Goal: Find specific page/section: Find specific page/section

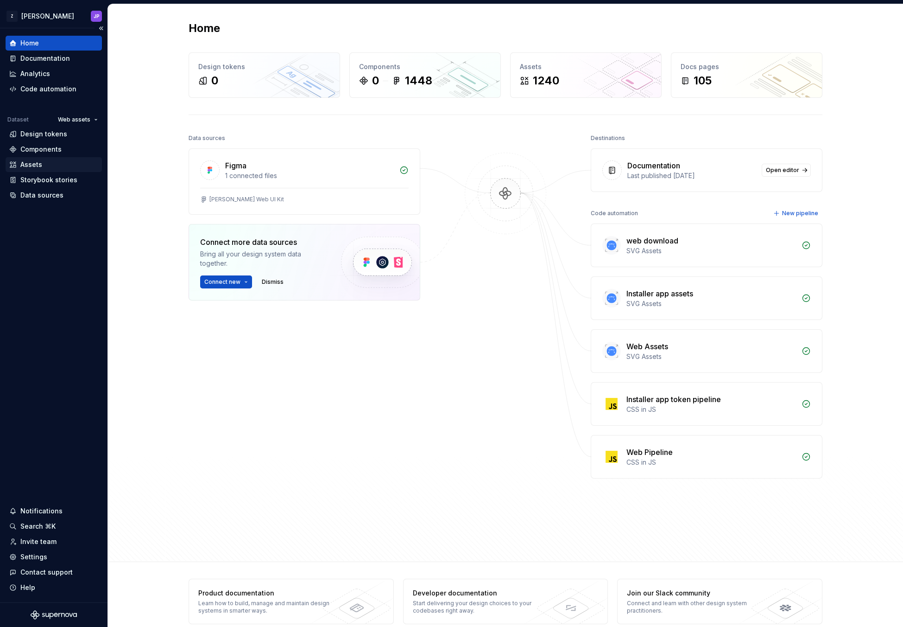
click at [50, 165] on div "Assets" at bounding box center [53, 164] width 89 height 9
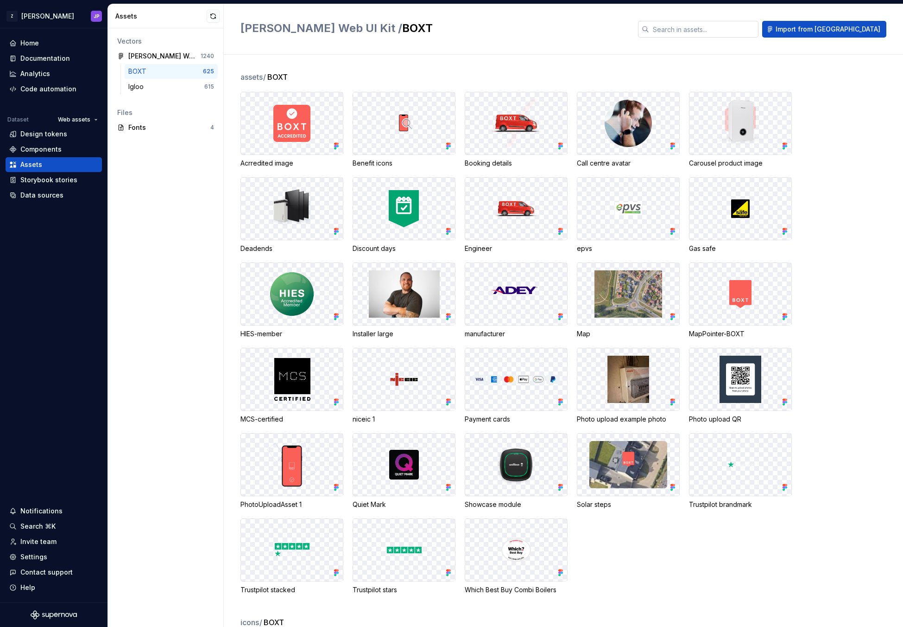
click at [727, 32] on input "text" at bounding box center [703, 29] width 109 height 17
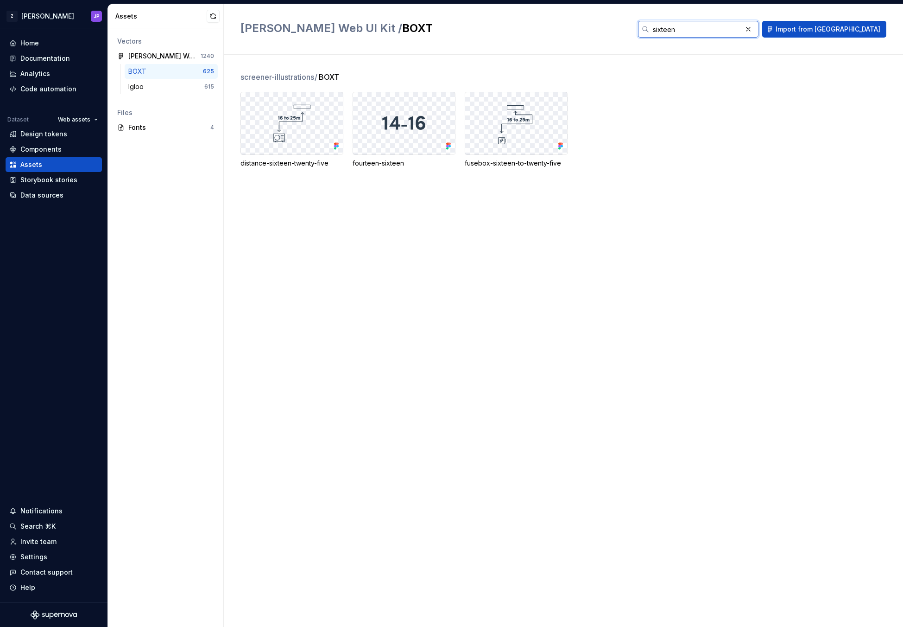
type input "sixteen"
click at [161, 81] on div "Igloo 615" at bounding box center [171, 86] width 93 height 15
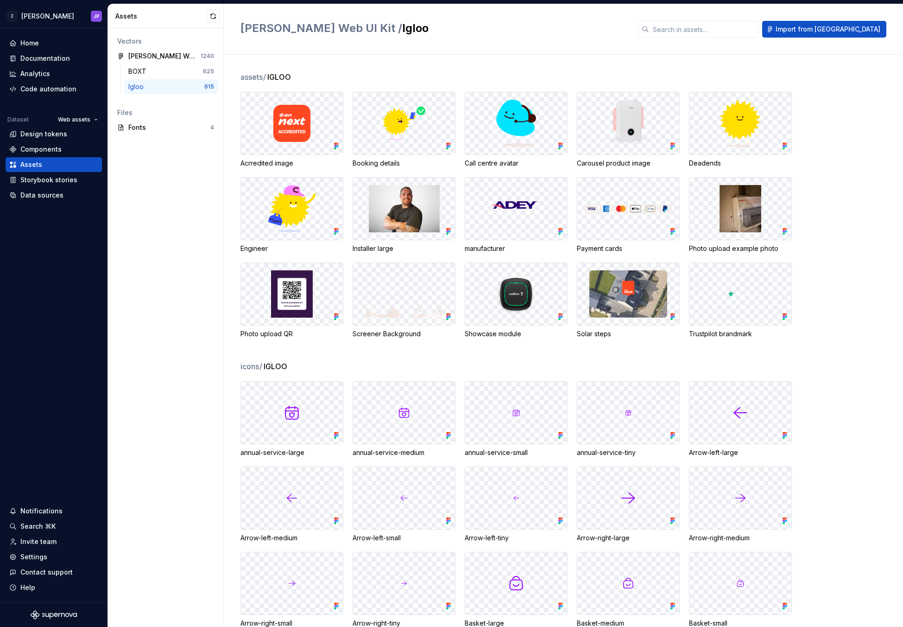
click at [190, 44] on div "Vectors" at bounding box center [165, 41] width 97 height 9
click at [184, 54] on div "[PERSON_NAME] Web UI Kit" at bounding box center [162, 55] width 69 height 9
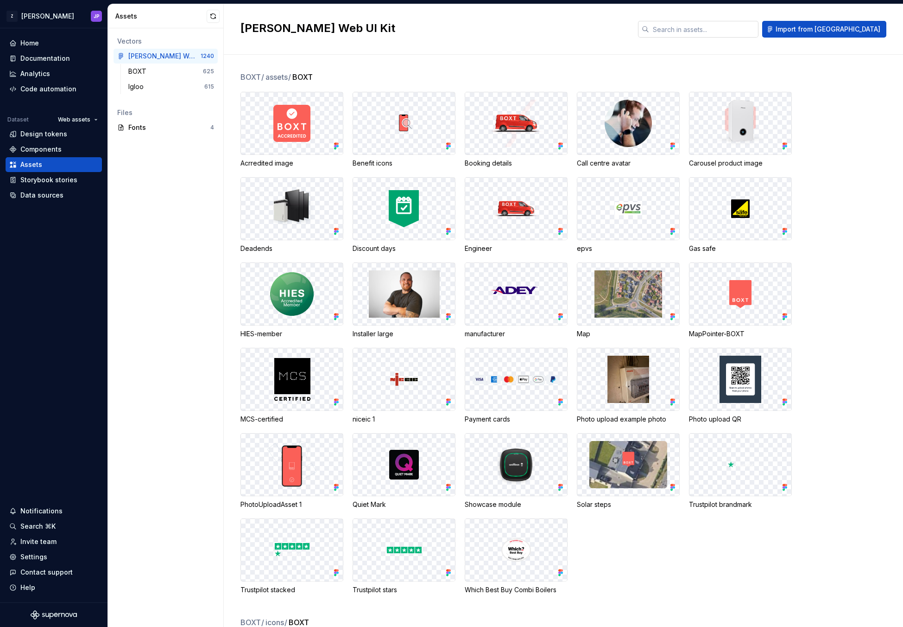
click at [749, 26] on input "text" at bounding box center [703, 29] width 109 height 17
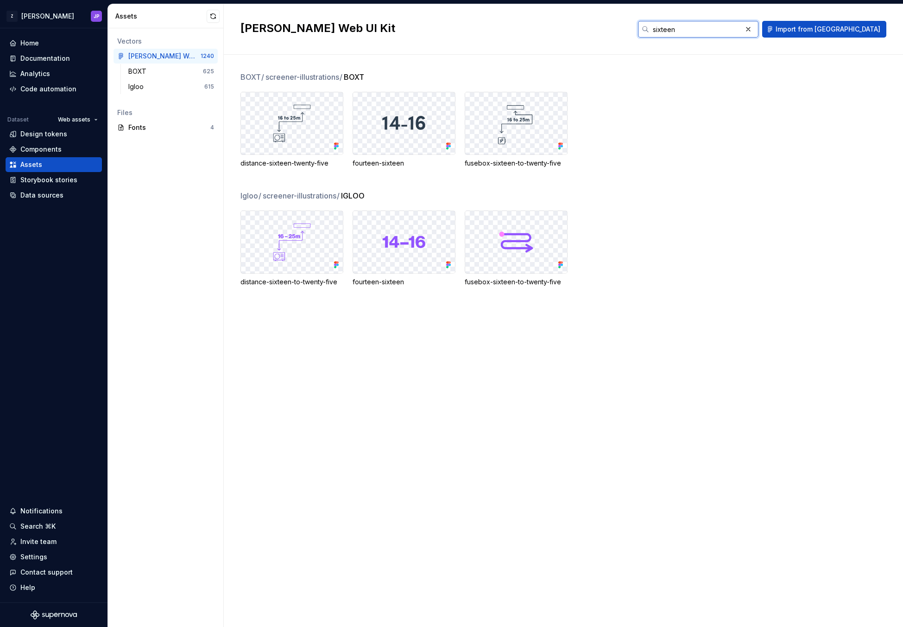
type input "sixteen"
click at [671, 126] on div "distance-sixteen-twenty-five fourteen-sixteen fusebox-sixteen-to-twenty-five" at bounding box center [572, 130] width 663 height 76
click at [215, 15] on button "button" at bounding box center [213, 16] width 13 height 13
click at [661, 216] on div "distance-sixteen-to-twenty-five fourteen-sixteen fusebox-sixteen-to-twenty-five" at bounding box center [572, 248] width 663 height 76
click at [742, 32] on input "sixteen" at bounding box center [695, 29] width 93 height 17
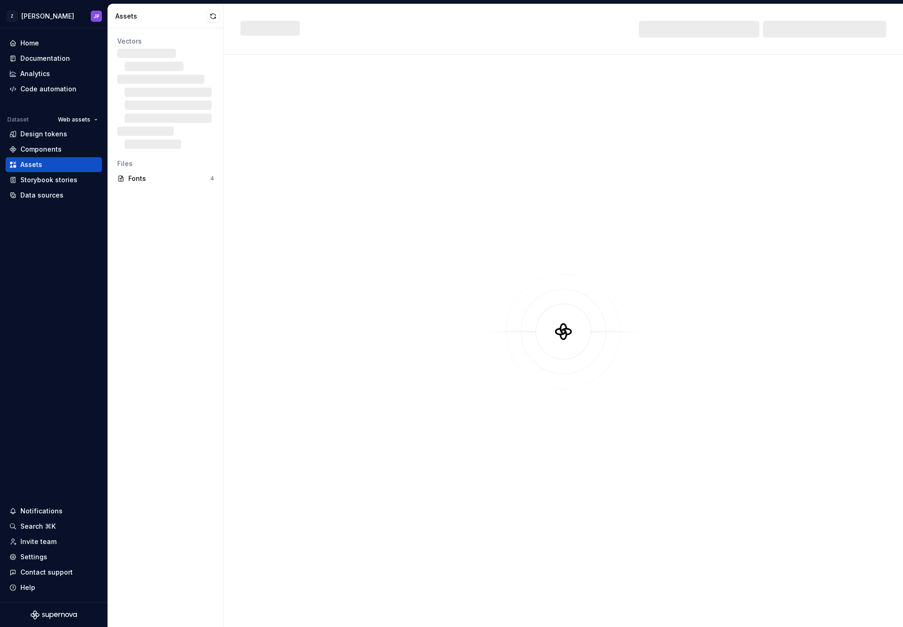
click at [744, 30] on div at bounding box center [699, 29] width 121 height 17
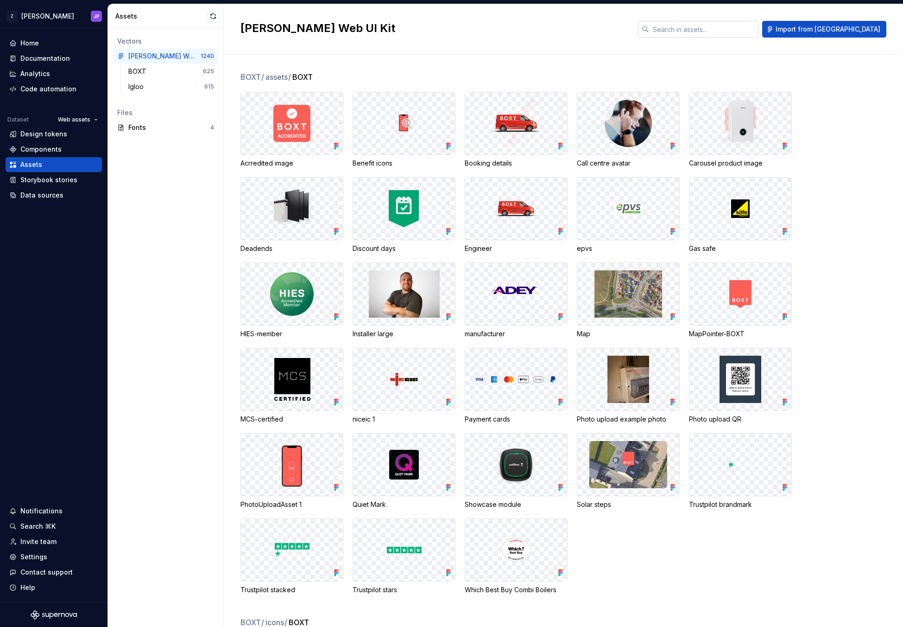
click at [741, 31] on input "text" at bounding box center [703, 29] width 109 height 17
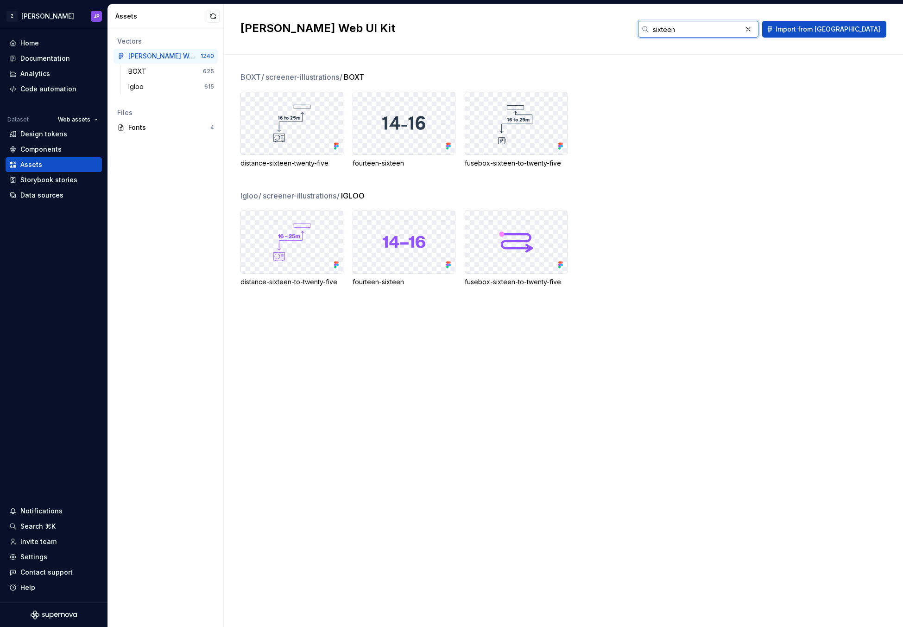
type input "sixteen"
